Goal: Information Seeking & Learning: Learn about a topic

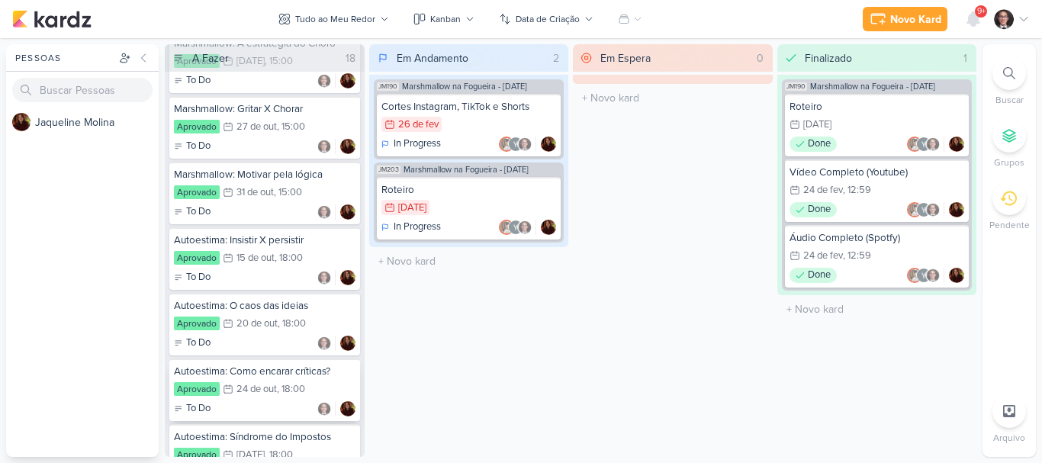
scroll to position [2730, 0]
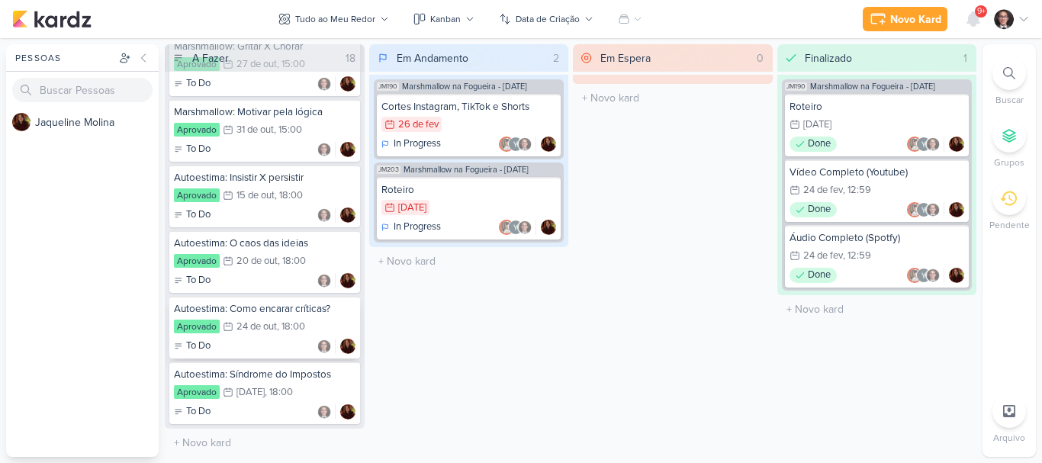
click at [285, 322] on div ", 18:00" at bounding box center [291, 327] width 28 height 10
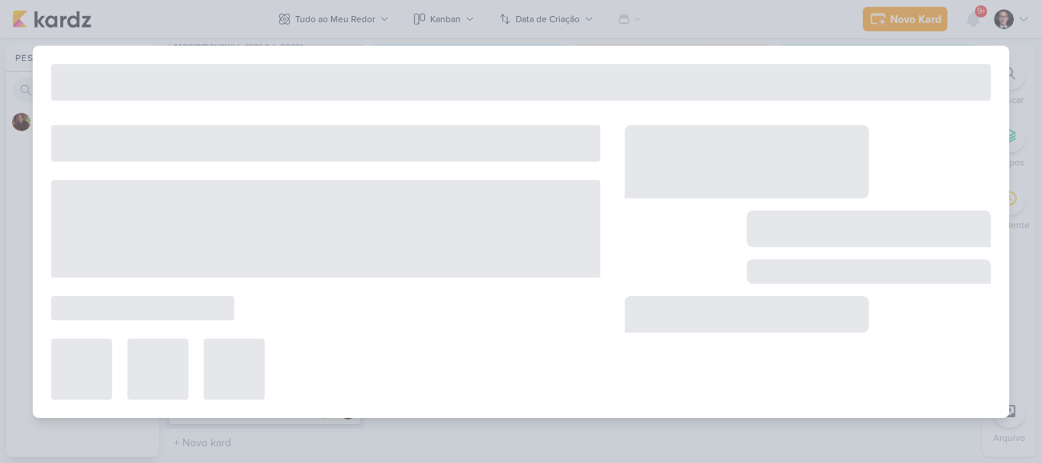
click at [285, 321] on div at bounding box center [325, 262] width 549 height 275
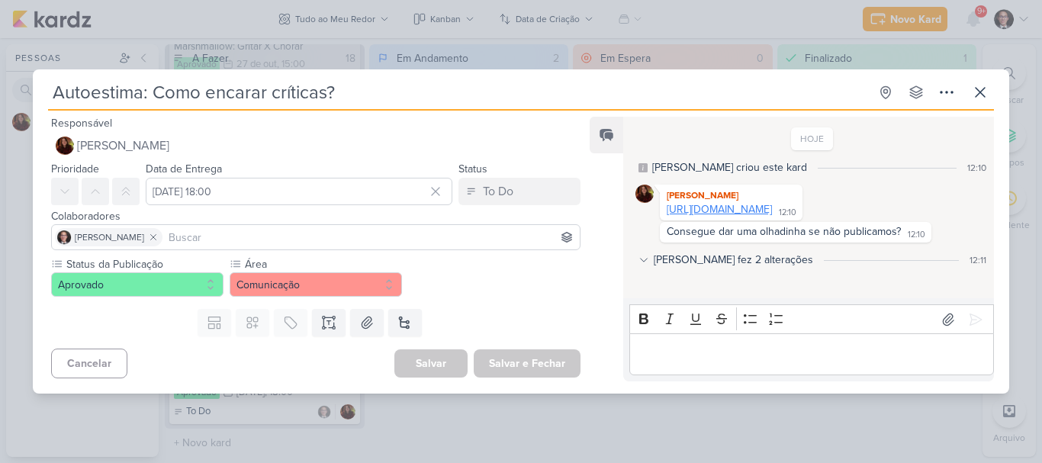
click at [711, 216] on link "[URL][DOMAIN_NAME]" at bounding box center [719, 209] width 105 height 13
click at [753, 349] on p "Editor editing area: main" at bounding box center [811, 355] width 349 height 18
click at [2, 188] on div "Autoestima: Como encarar críticas? Criado por [PERSON_NAME]" at bounding box center [521, 231] width 1042 height 463
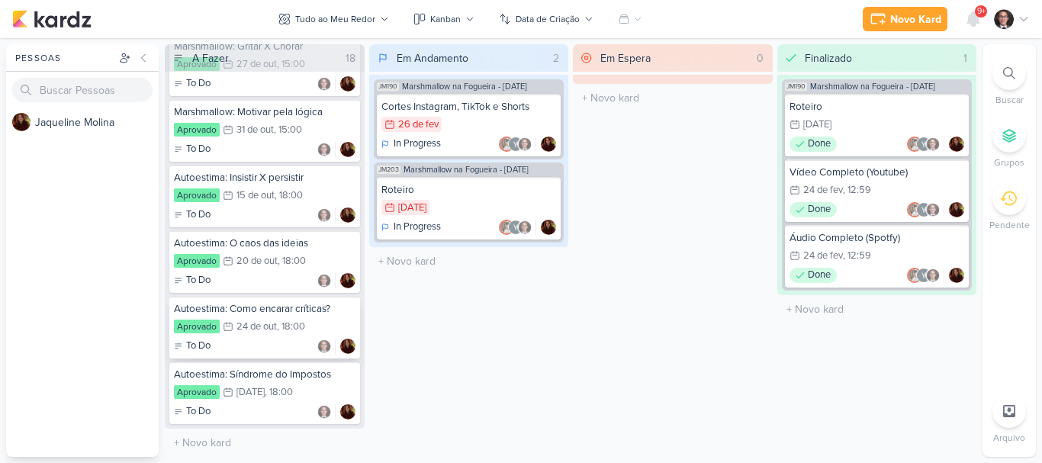
scroll to position [2578, 0]
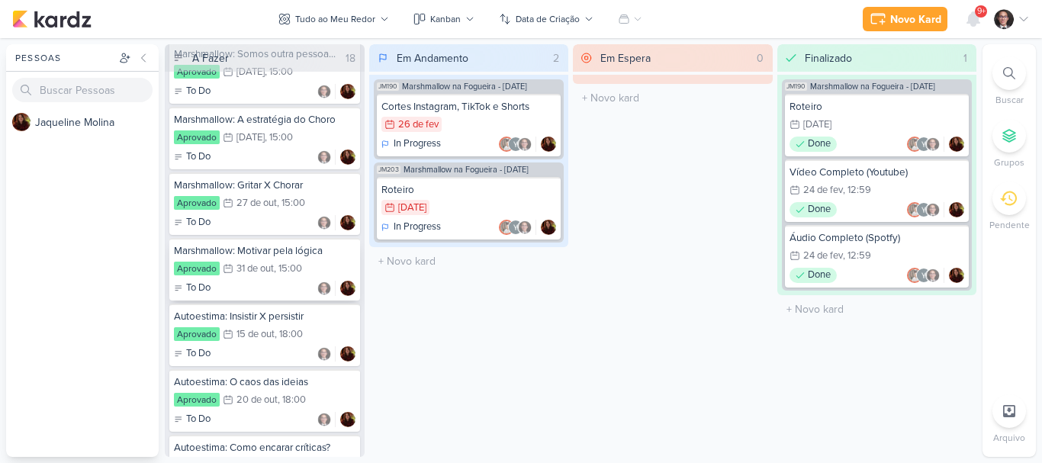
click at [266, 258] on div "Marshmallow: Motivar pela lógica" at bounding box center [265, 251] width 182 height 14
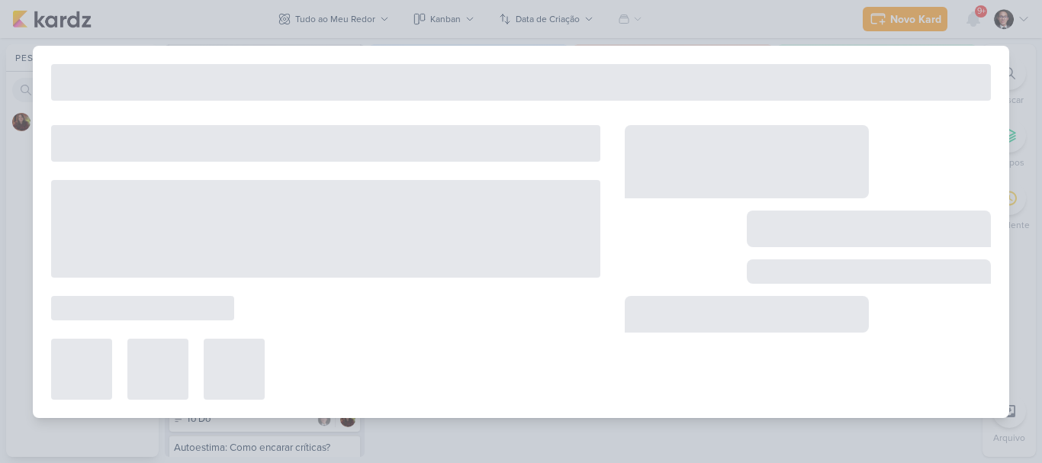
click at [266, 266] on div at bounding box center [325, 229] width 549 height 98
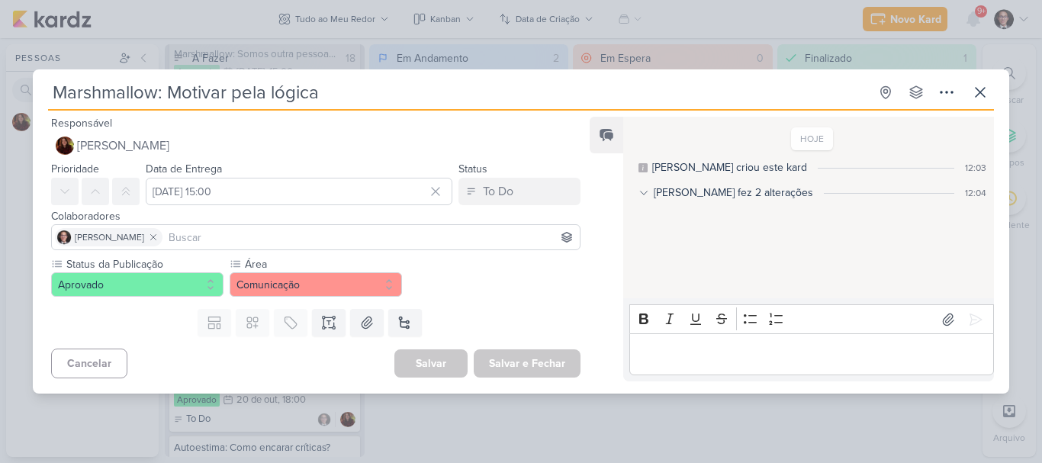
click at [5, 305] on div "Marshmallow: Motivar pela lógica Criado por [PERSON_NAME]" at bounding box center [521, 231] width 1042 height 463
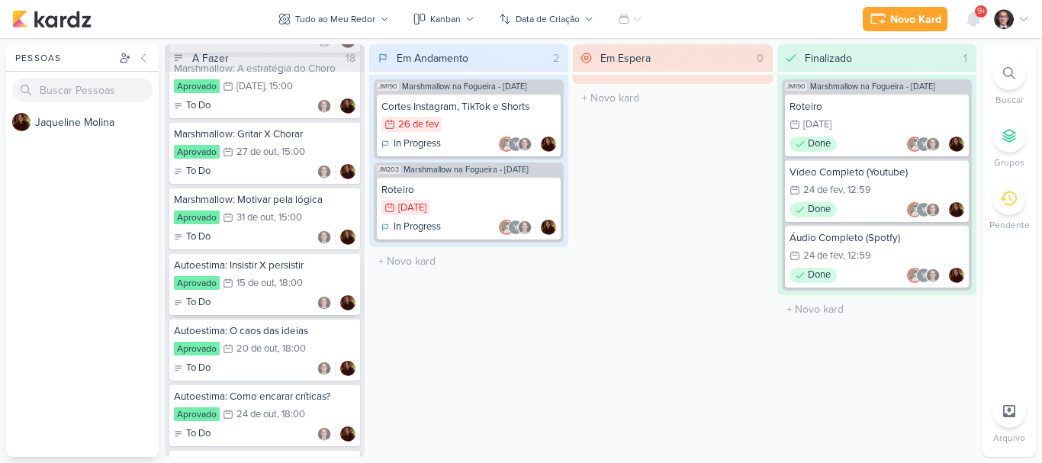
scroll to position [2654, 0]
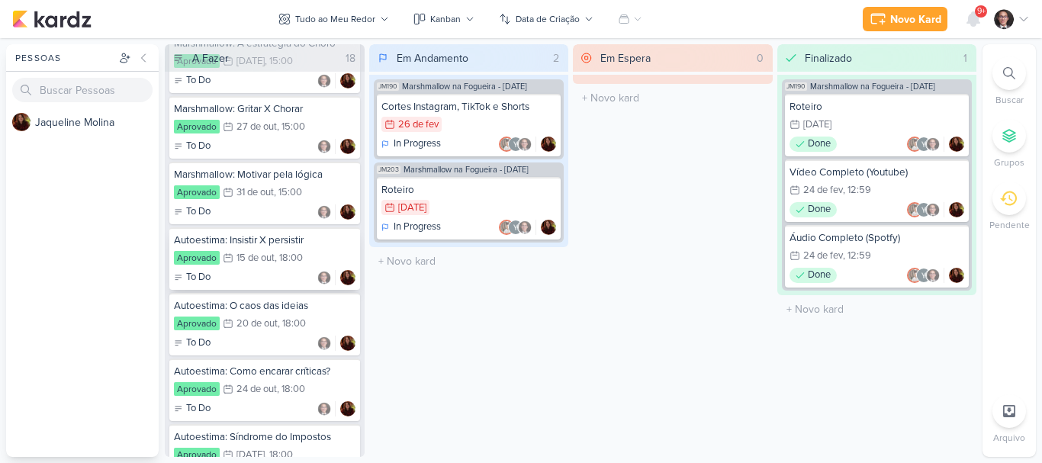
click at [264, 285] on div "To Do" at bounding box center [265, 277] width 182 height 15
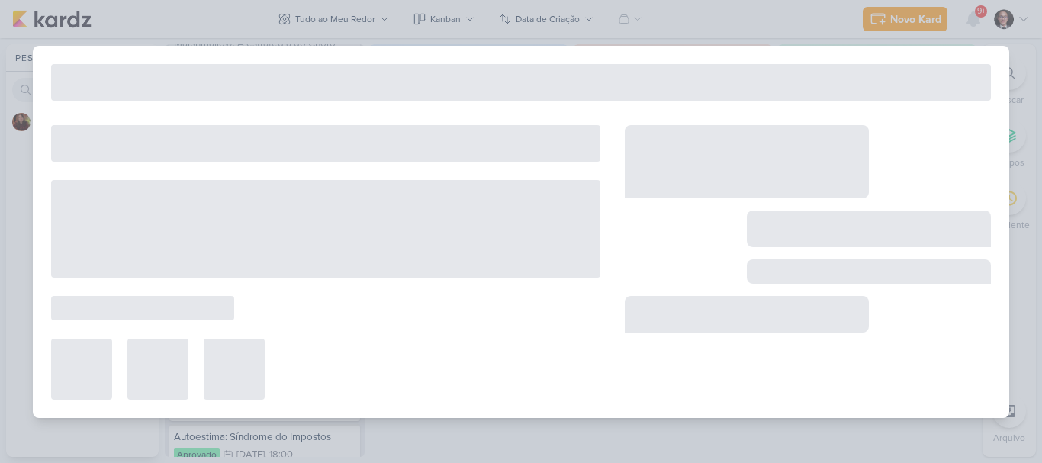
click at [264, 285] on div at bounding box center [325, 262] width 549 height 275
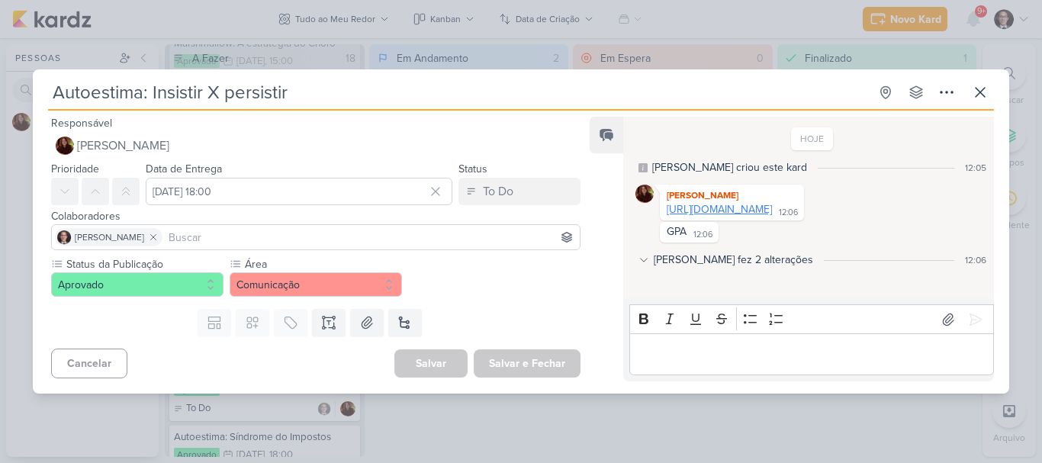
click at [756, 216] on link "[URL][DOMAIN_NAME]" at bounding box center [719, 209] width 105 height 13
click at [0, 252] on div "Autoestima: Insistir X persistir Criado por [PERSON_NAME]" at bounding box center [521, 231] width 1042 height 463
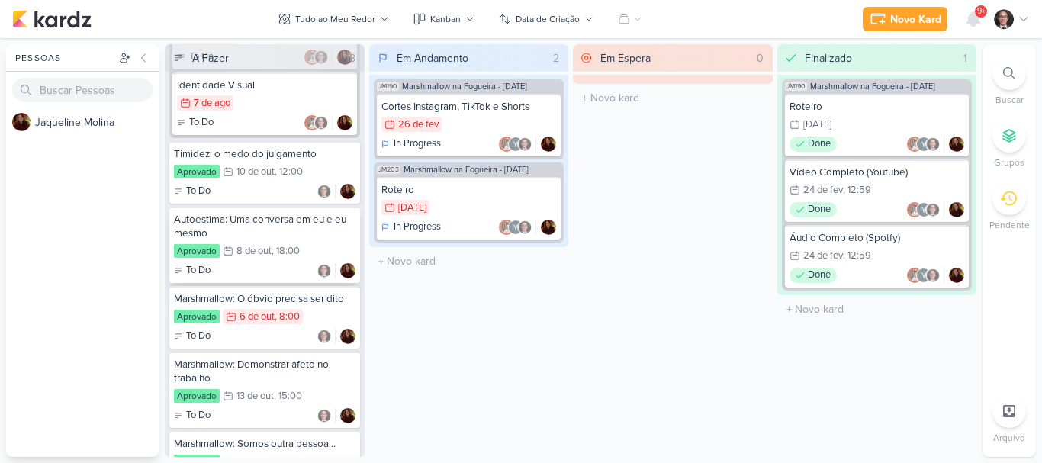
scroll to position [2196, 0]
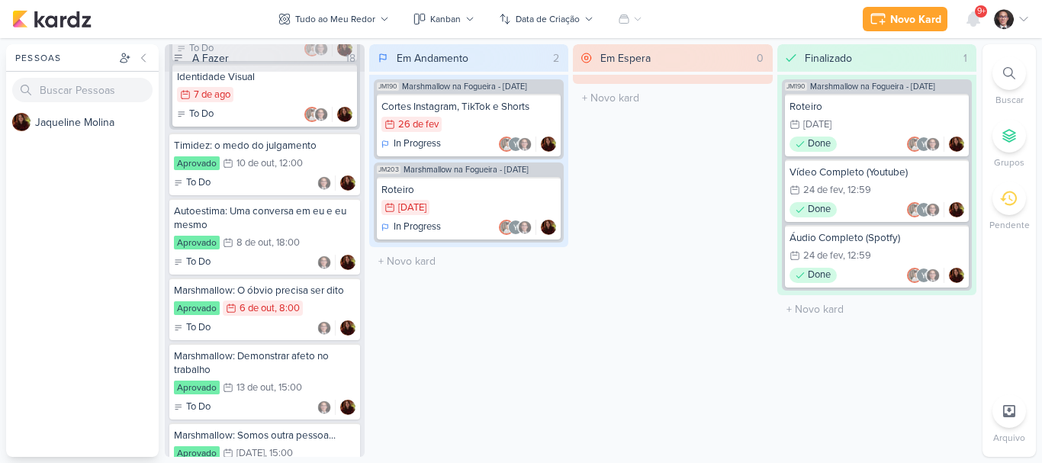
click at [477, 311] on div "Em Andamento 2 JM190 Marshmallow na Fogueira - [DATE] Cortes Instagram, TikTok …" at bounding box center [469, 250] width 200 height 413
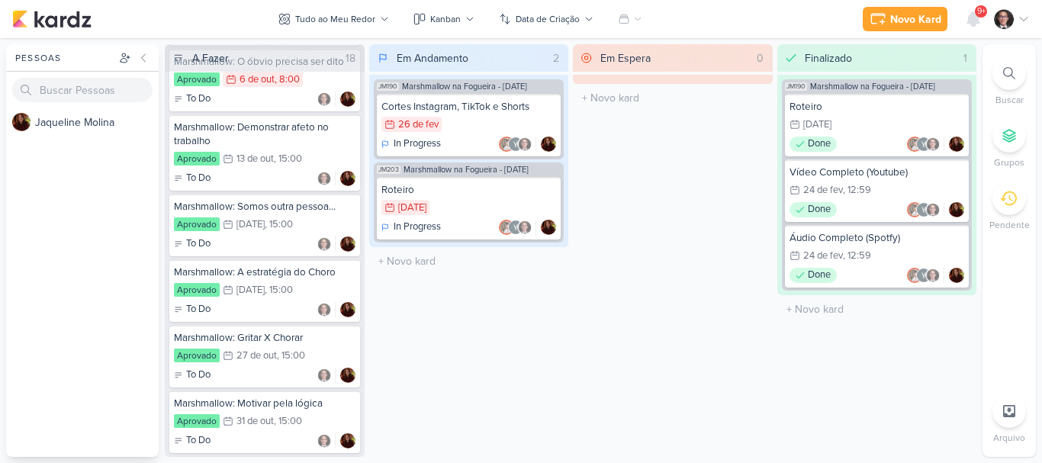
scroll to position [2730, 0]
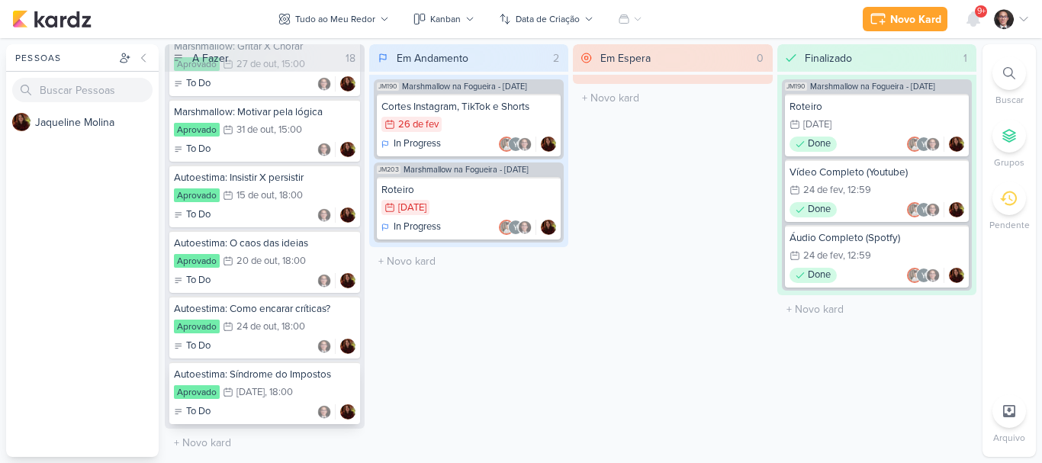
click at [286, 376] on div "Autoestima: Síndrome do Impostos" at bounding box center [265, 375] width 182 height 14
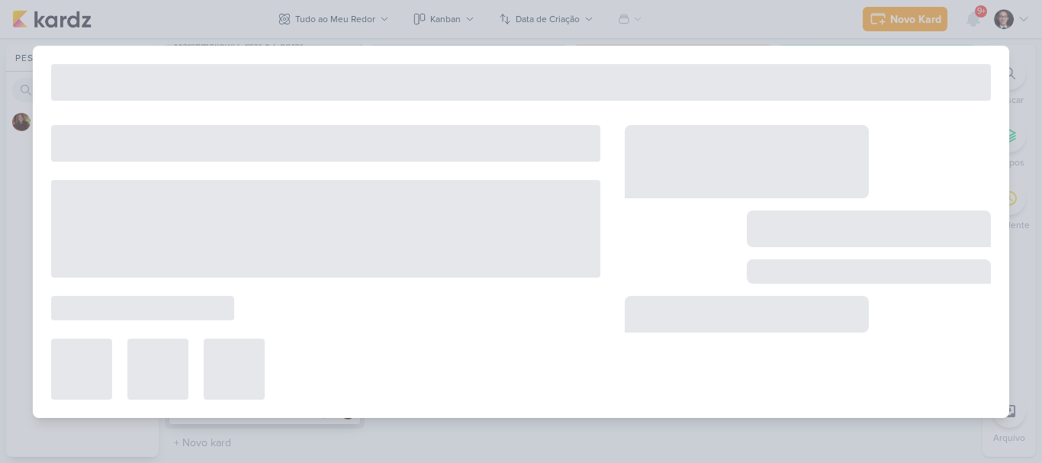
click at [286, 376] on div at bounding box center [325, 369] width 549 height 61
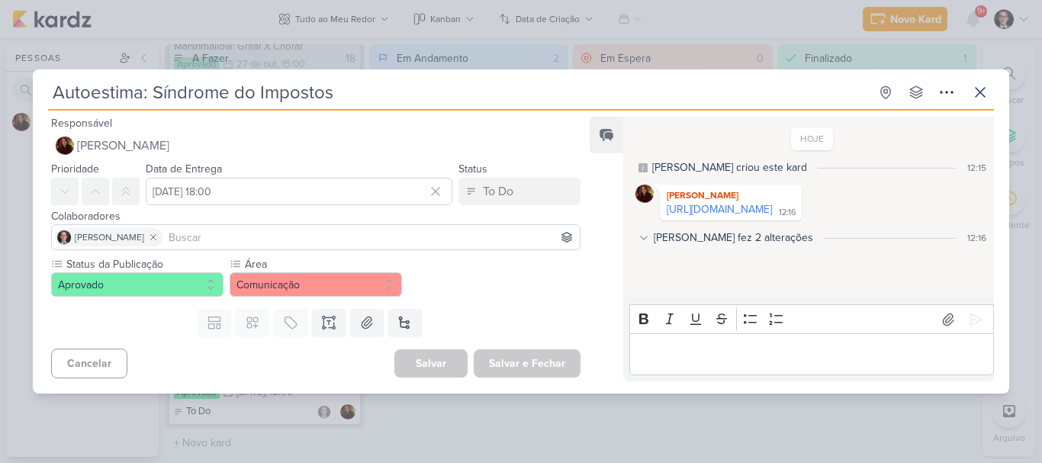
click at [772, 211] on link "[URL][DOMAIN_NAME]" at bounding box center [719, 209] width 105 height 13
drag, startPoint x: 2, startPoint y: 279, endPoint x: 0, endPoint y: 192, distance: 87.8
click at [2, 280] on div "Autoestima: Síndrome do Impostos Criado por [PERSON_NAME]" at bounding box center [521, 231] width 1042 height 463
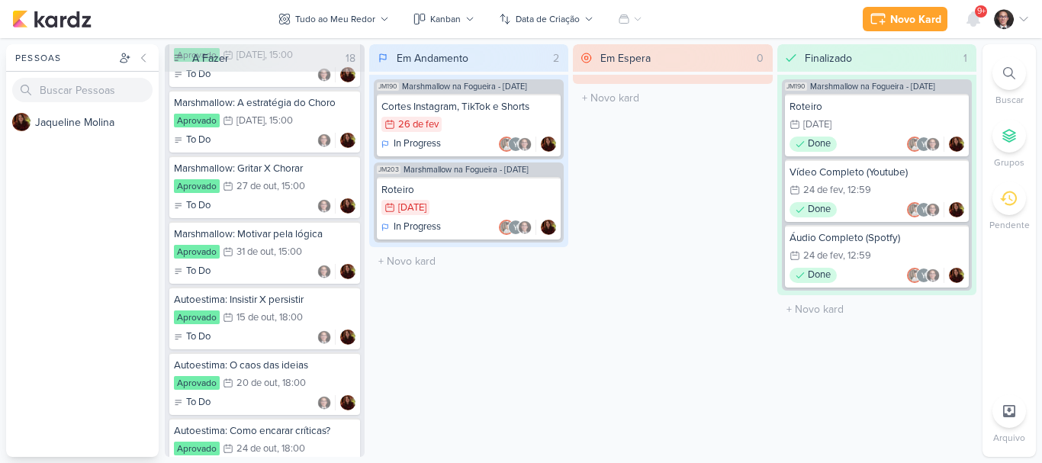
scroll to position [2578, 0]
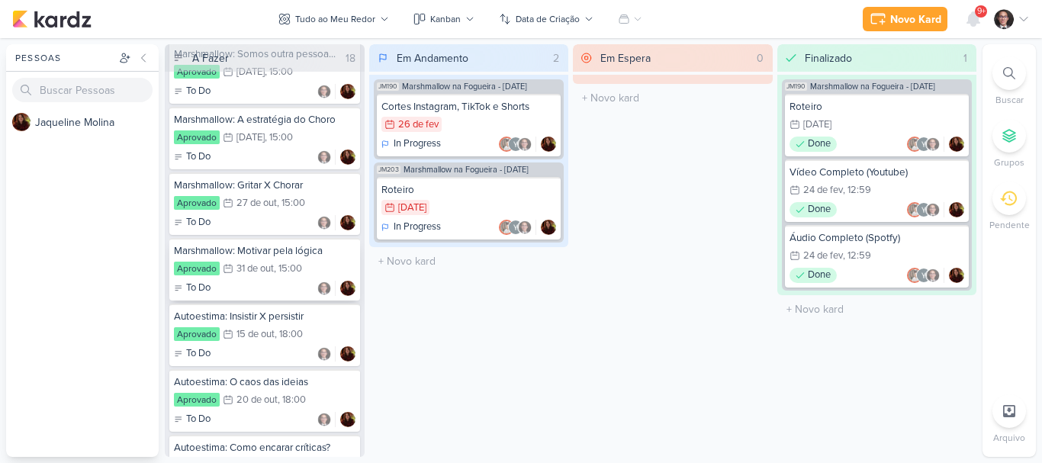
click at [269, 274] on div "31 de out" at bounding box center [255, 269] width 37 height 10
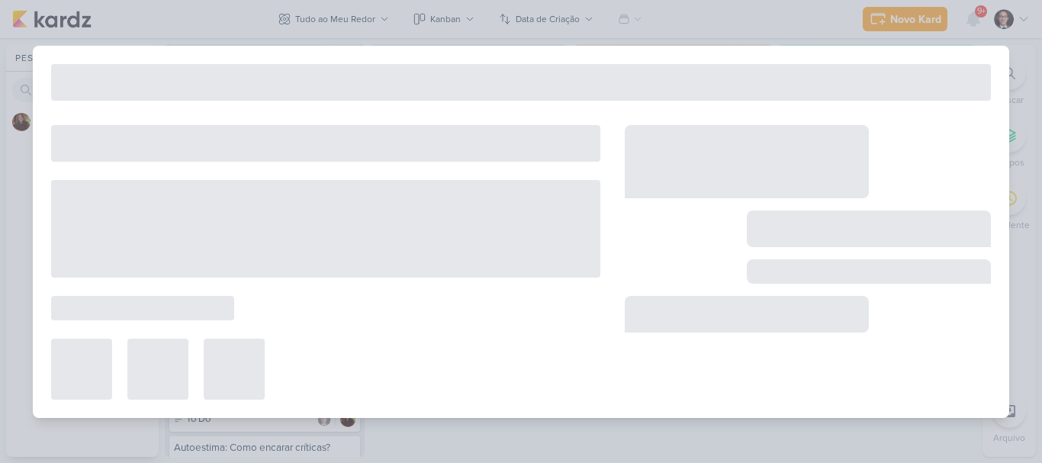
click at [269, 278] on div at bounding box center [325, 262] width 549 height 275
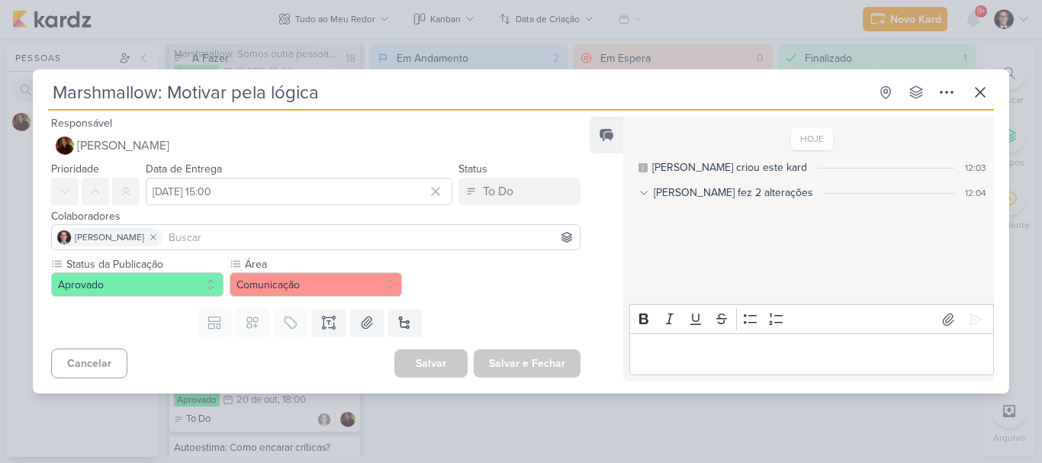
click at [803, 424] on div "Marshmallow: Motivar pela lógica Criado por [PERSON_NAME]" at bounding box center [521, 231] width 1042 height 463
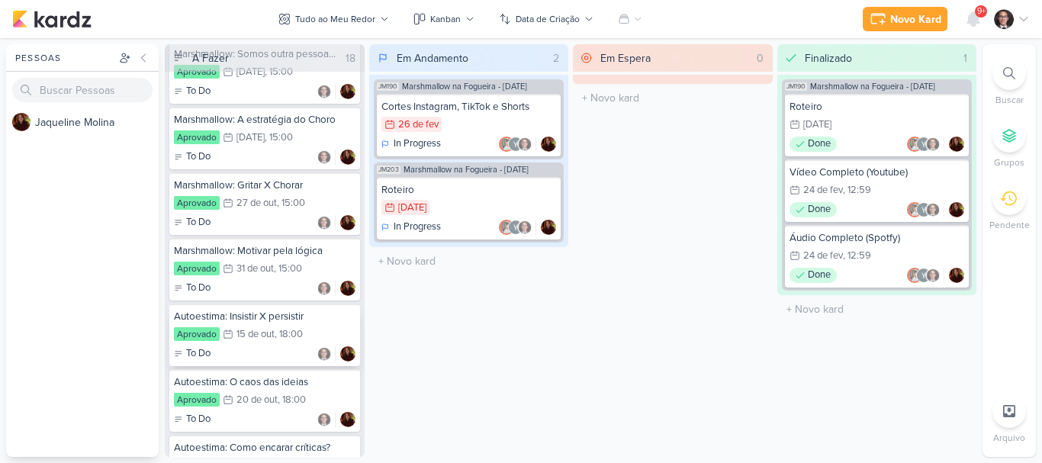
click at [272, 340] on div "15 de out" at bounding box center [256, 335] width 38 height 10
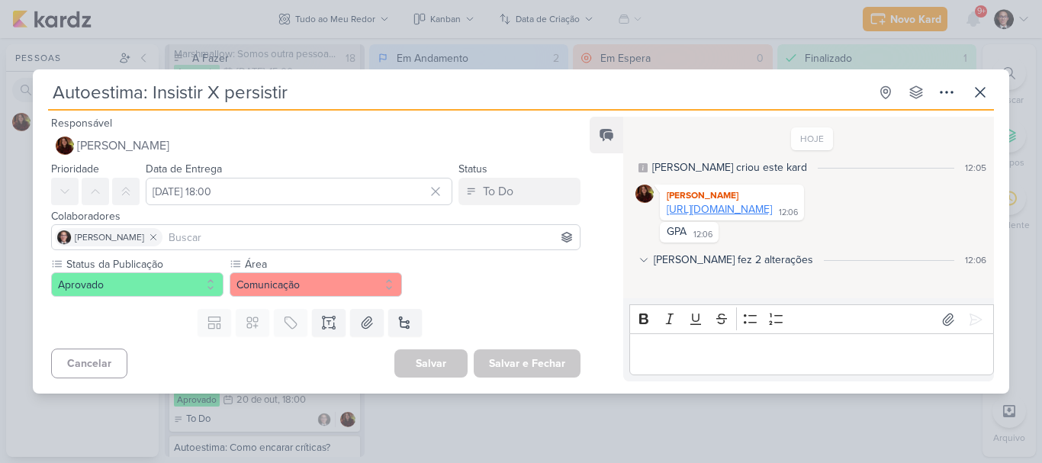
click at [772, 216] on link "[URL][DOMAIN_NAME]" at bounding box center [719, 209] width 105 height 13
click at [983, 101] on button at bounding box center [980, 92] width 27 height 27
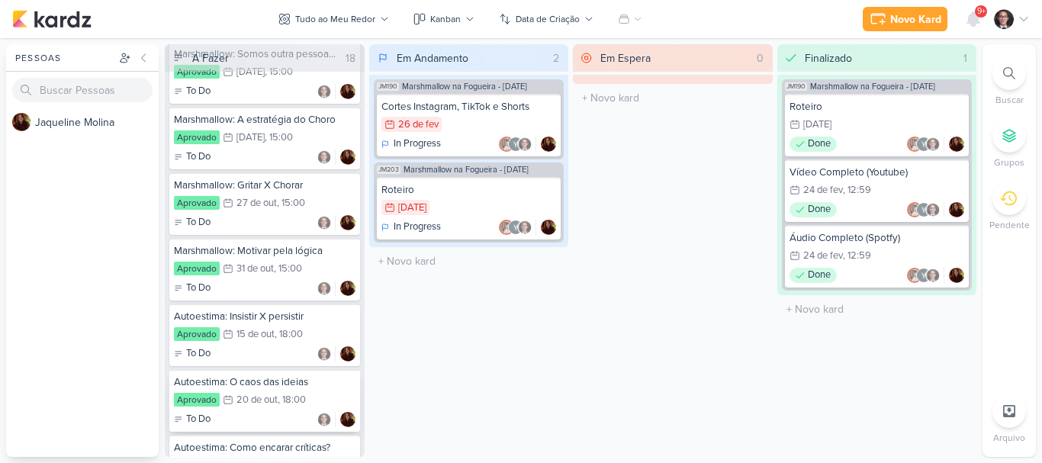
click at [265, 405] on div "20 de out" at bounding box center [257, 400] width 41 height 10
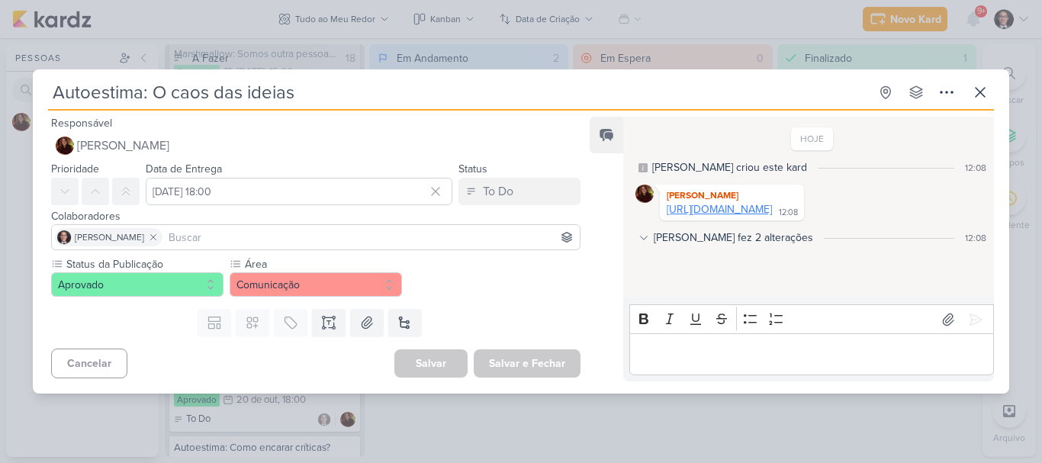
click at [736, 208] on link "[URL][DOMAIN_NAME]" at bounding box center [719, 209] width 105 height 13
click at [740, 449] on div "Autoestima: O caos das ideias Criado por [PERSON_NAME]" at bounding box center [521, 231] width 1042 height 463
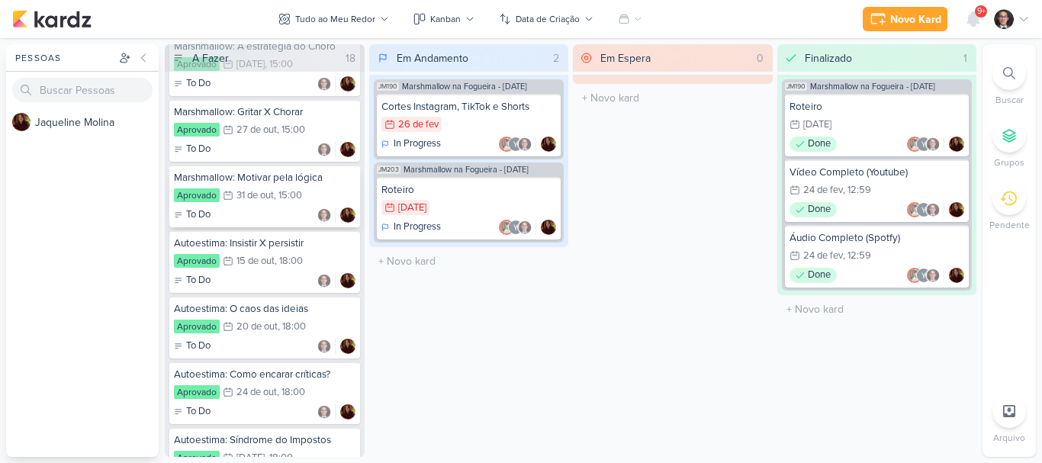
scroll to position [2730, 0]
click at [237, 258] on div "20 de out" at bounding box center [257, 261] width 41 height 10
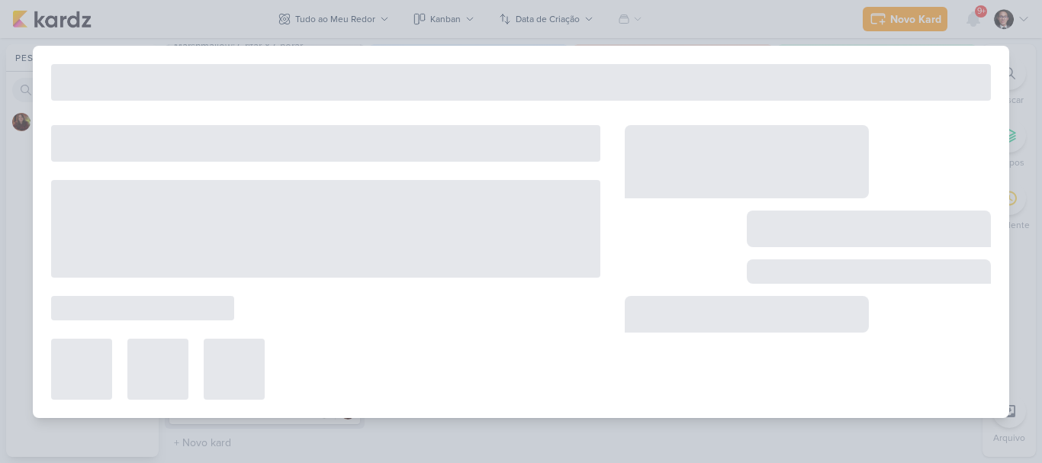
click at [237, 258] on div at bounding box center [325, 229] width 549 height 98
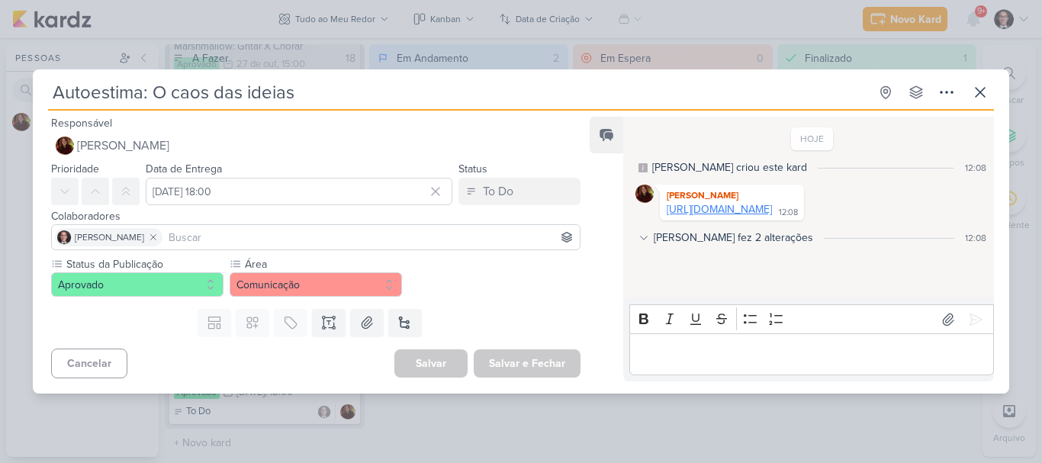
click at [737, 210] on link "[URL][DOMAIN_NAME]" at bounding box center [719, 209] width 105 height 13
click at [18, 343] on div "Autoestima: O caos das ideias Criado por [PERSON_NAME]" at bounding box center [521, 231] width 1042 height 463
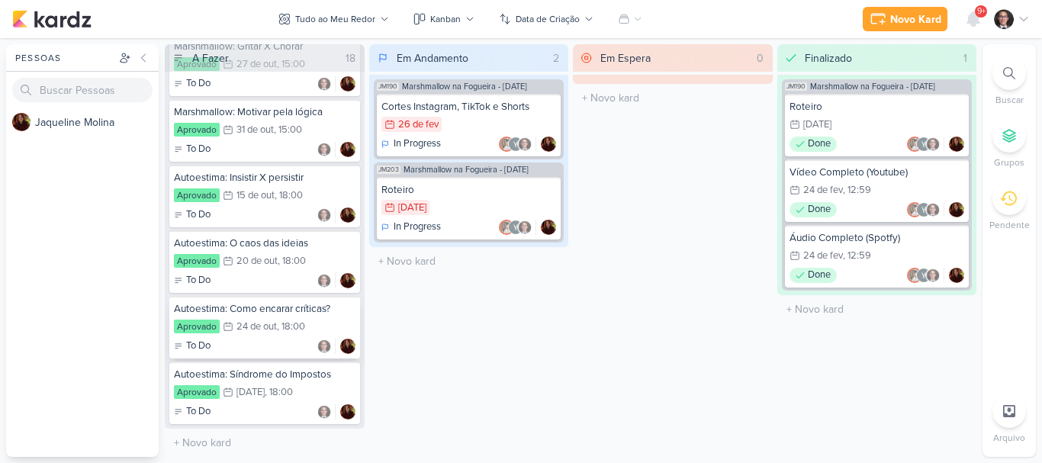
click at [263, 317] on div "Autoestima: Como encarar críticas? Aprovado 24/10 [DATE] 18:00 To Do" at bounding box center [264, 327] width 191 height 63
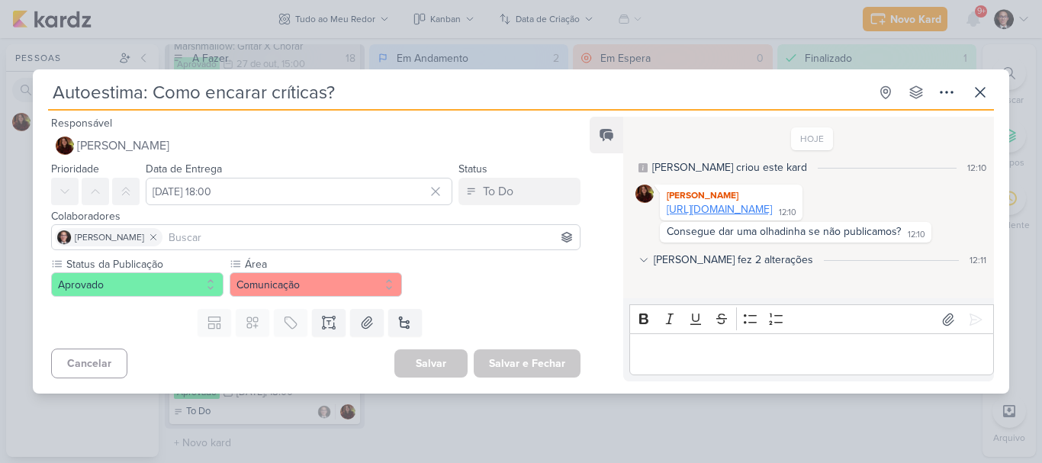
click at [772, 205] on link "[URL][DOMAIN_NAME]" at bounding box center [719, 209] width 105 height 13
click at [710, 211] on link "[URL][DOMAIN_NAME]" at bounding box center [719, 209] width 105 height 13
click at [0, 263] on div "Autoestima: Como encarar críticas? Criado por [PERSON_NAME]" at bounding box center [521, 231] width 1042 height 463
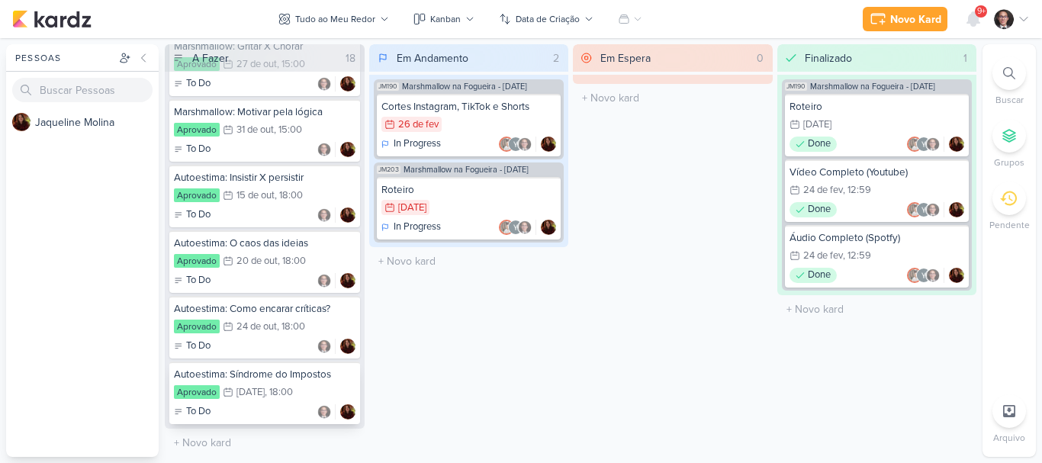
click at [293, 395] on div ", 18:00" at bounding box center [279, 393] width 28 height 10
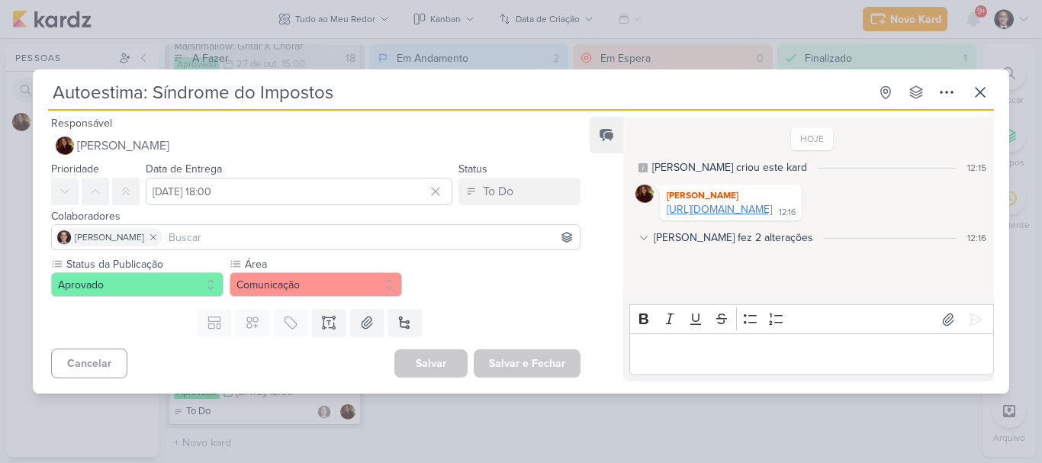
click at [726, 211] on link "[URL][DOMAIN_NAME]" at bounding box center [719, 209] width 105 height 13
click at [0, 266] on div "Autoestima: Síndrome do Impostos Criado por [PERSON_NAME]" at bounding box center [521, 231] width 1042 height 463
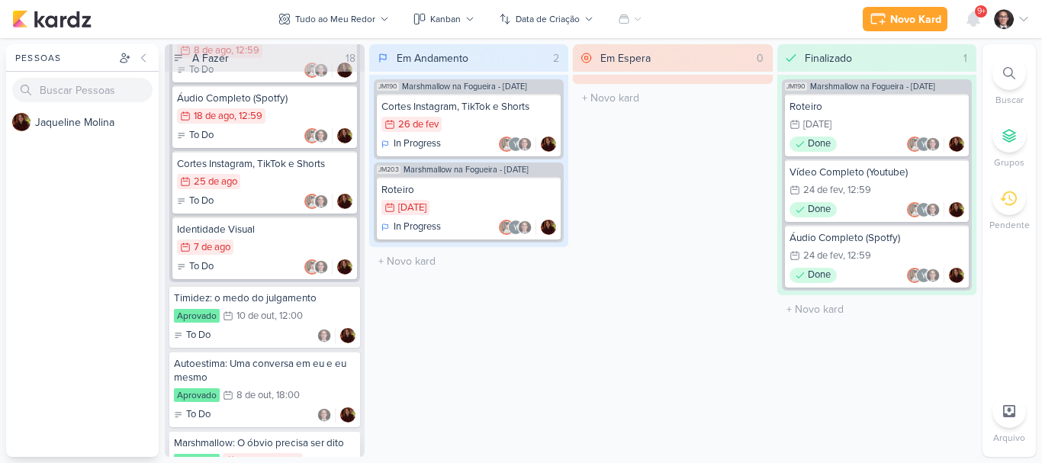
scroll to position [2120, 0]
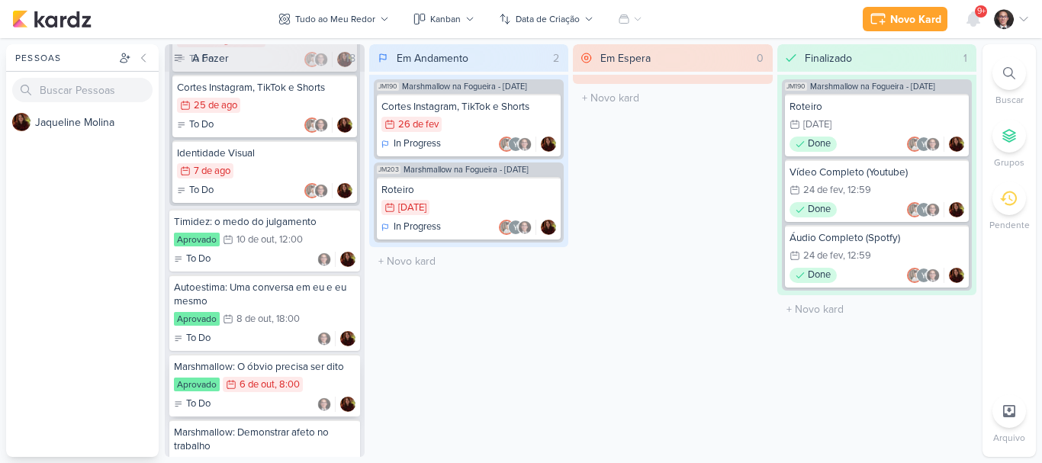
click at [278, 390] on div ", 8:00" at bounding box center [287, 385] width 25 height 10
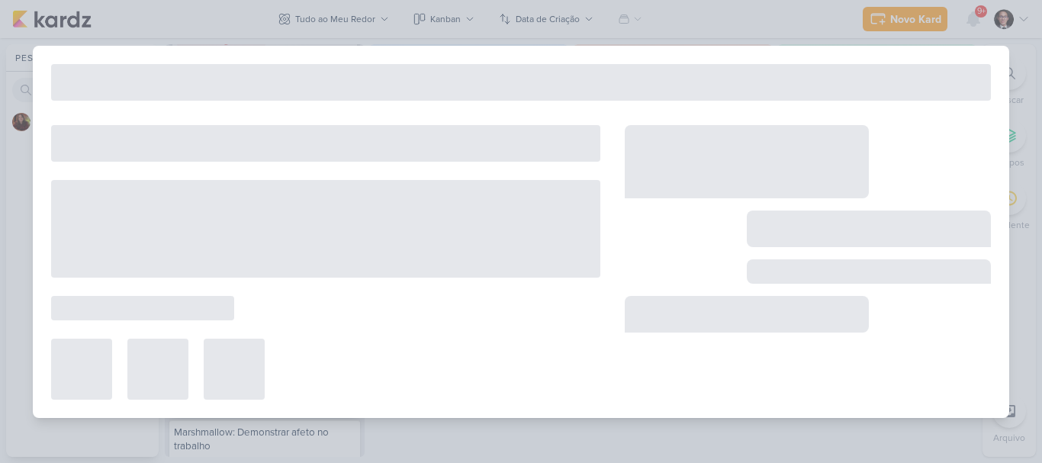
click at [278, 396] on div at bounding box center [325, 369] width 549 height 61
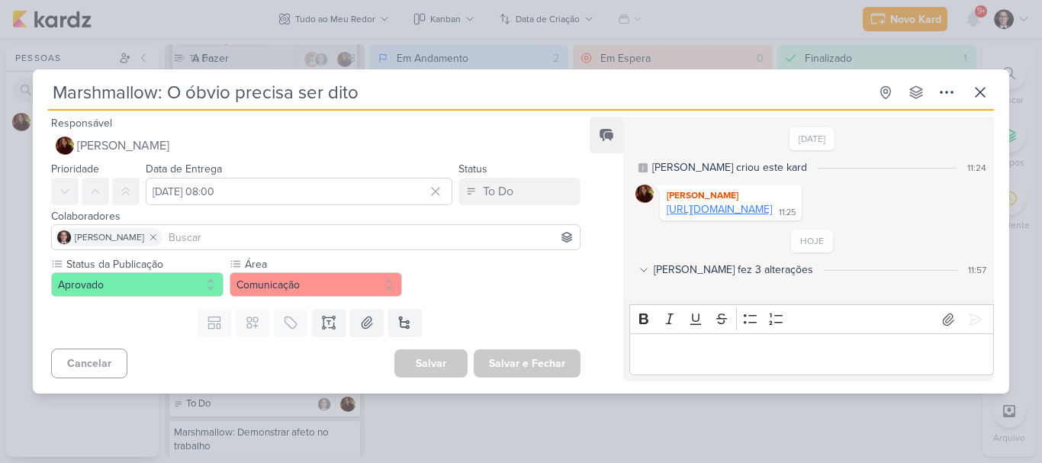
click at [722, 216] on link "[URL][DOMAIN_NAME]" at bounding box center [719, 209] width 105 height 13
